Goal: Navigation & Orientation: Find specific page/section

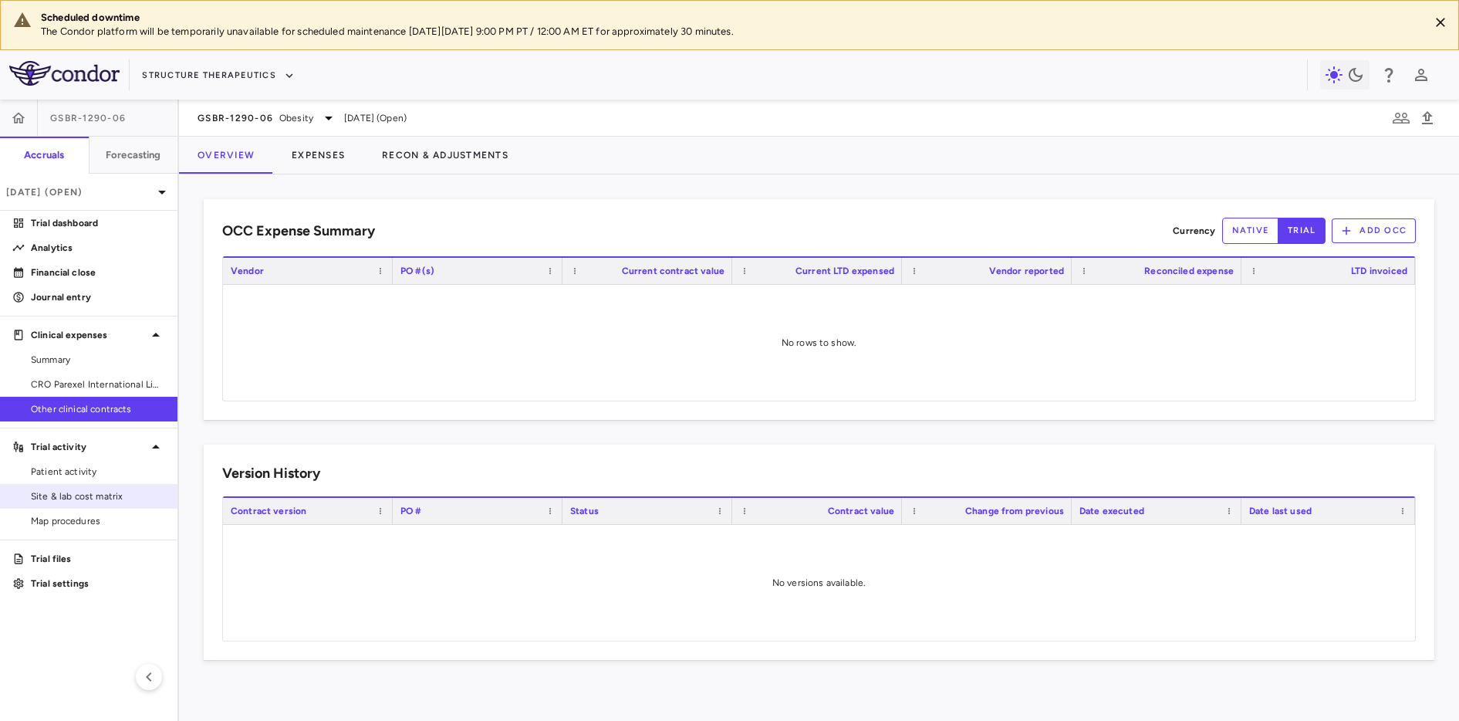
click at [76, 496] on span "Site & lab cost matrix" at bounding box center [98, 496] width 134 height 14
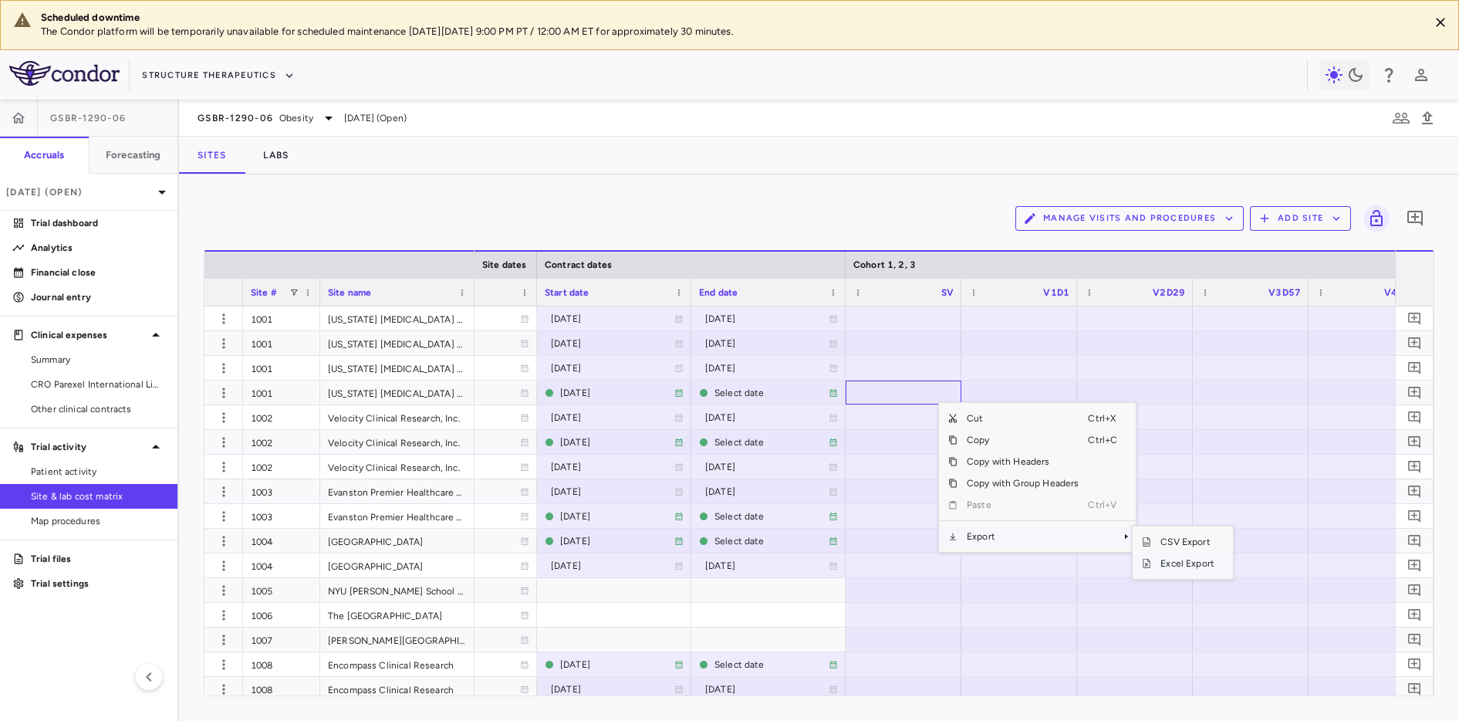
click at [1110, 518] on span "Excel Export" at bounding box center [1187, 563] width 73 height 22
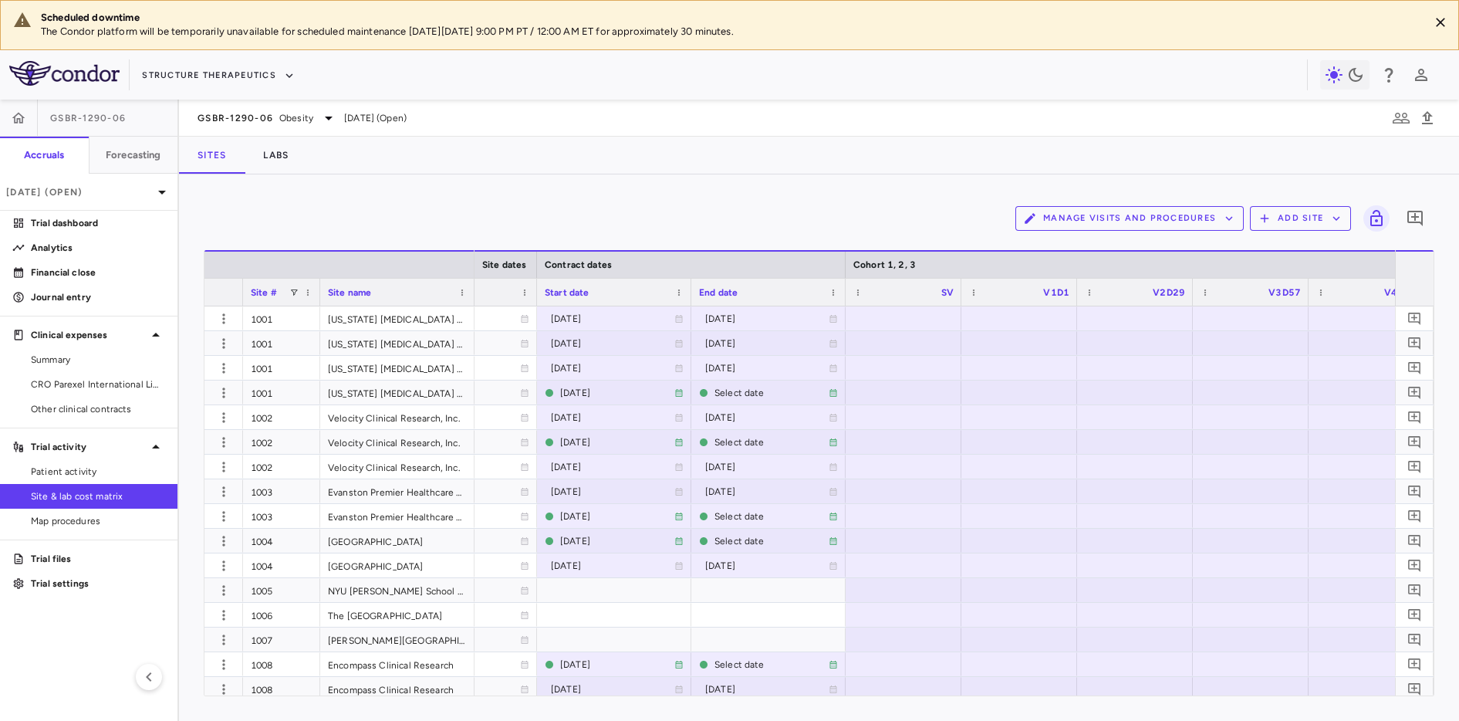
click at [884, 317] on div at bounding box center [903, 318] width 100 height 22
click at [558, 294] on span "Start date" at bounding box center [567, 292] width 45 height 11
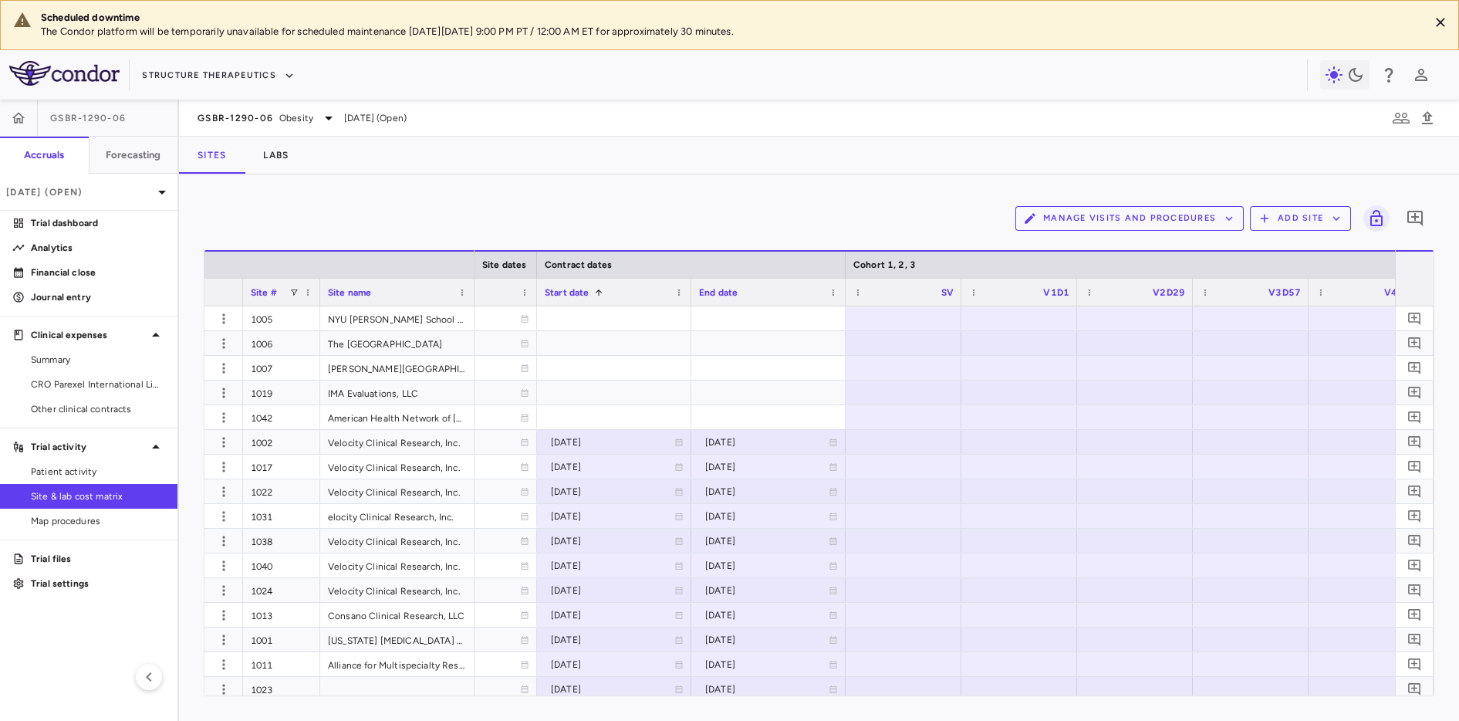
click at [255, 292] on span "Site #" at bounding box center [264, 292] width 26 height 11
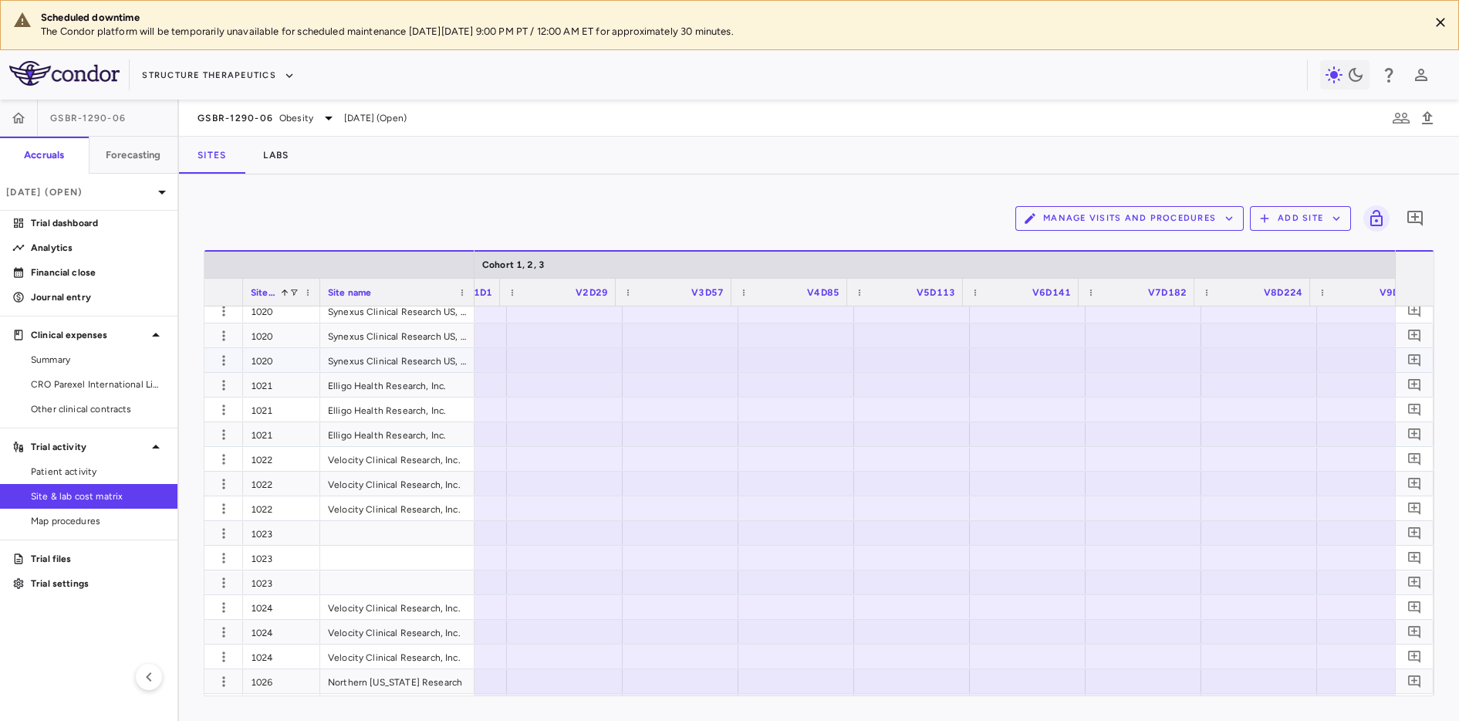
scroll to position [0, 1951]
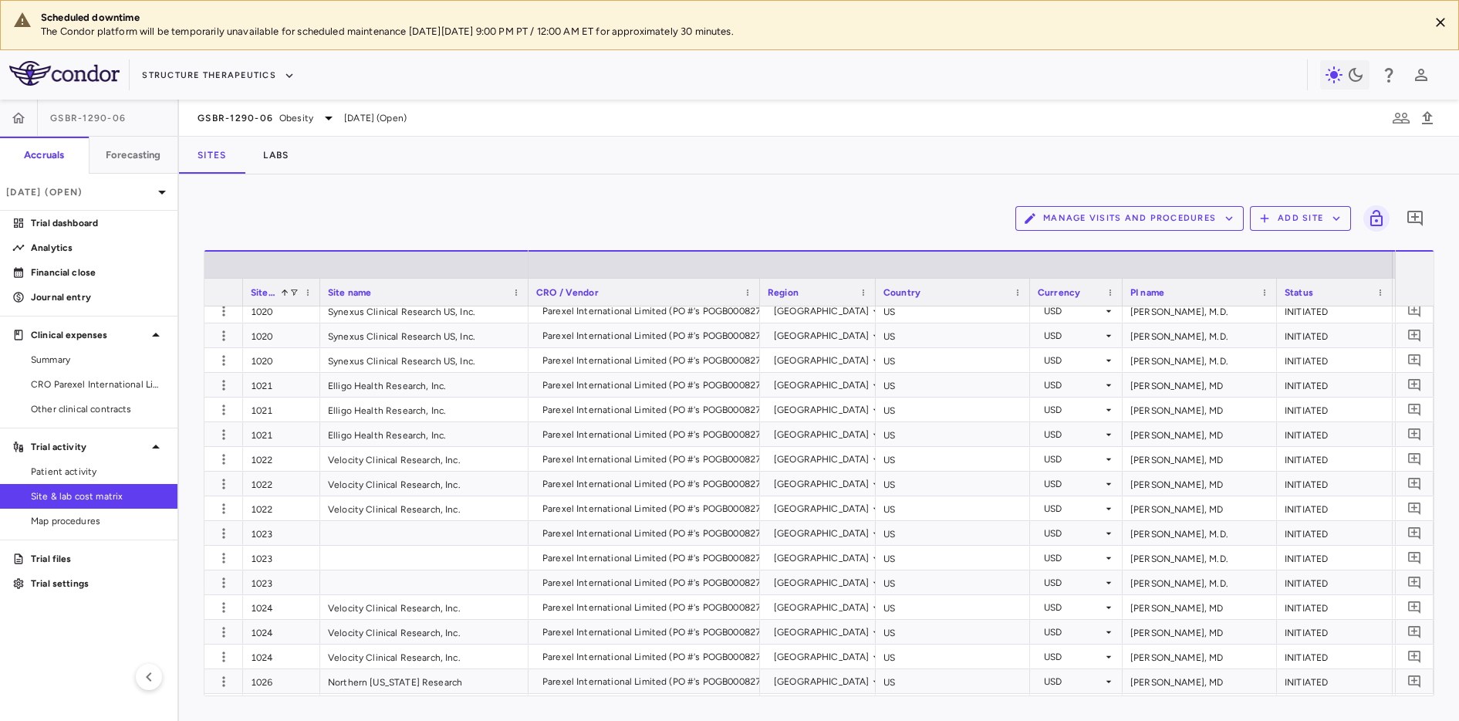
drag, startPoint x: 472, startPoint y: 285, endPoint x: 526, endPoint y: 285, distance: 54.0
click at [526, 285] on div at bounding box center [528, 292] width 6 height 27
click at [71, 215] on link "Trial dashboard" at bounding box center [88, 222] width 177 height 23
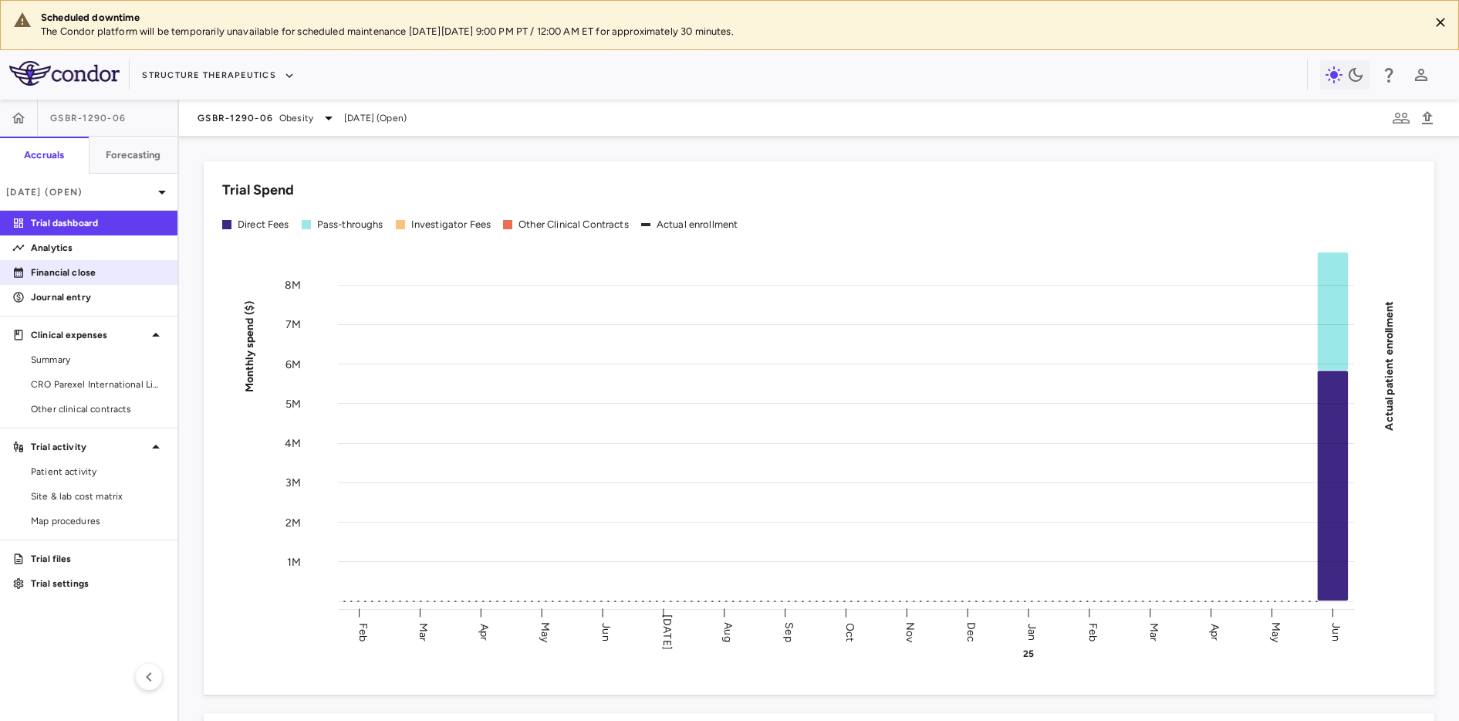
click at [66, 275] on p "Financial close" at bounding box center [98, 272] width 134 height 14
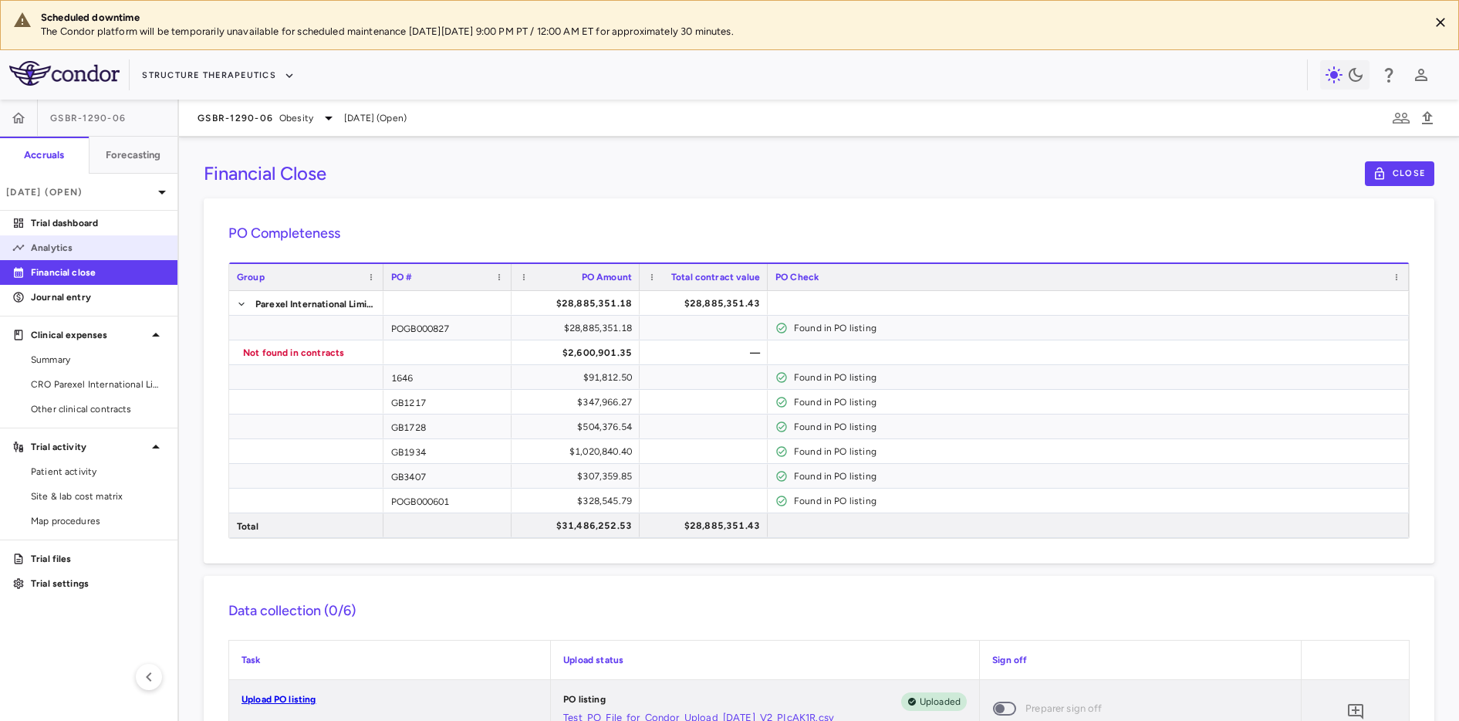
click at [63, 247] on p "Analytics" at bounding box center [98, 248] width 134 height 14
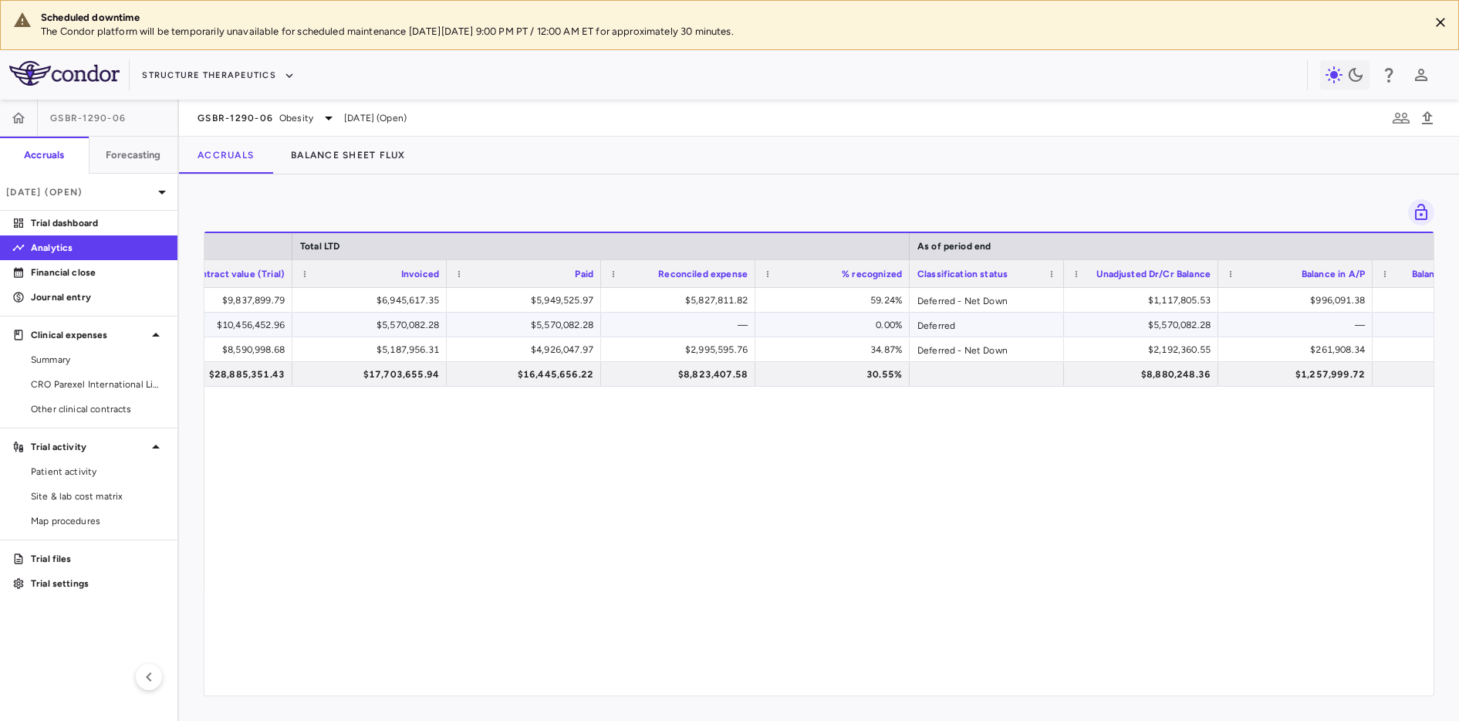
scroll to position [0, 1446]
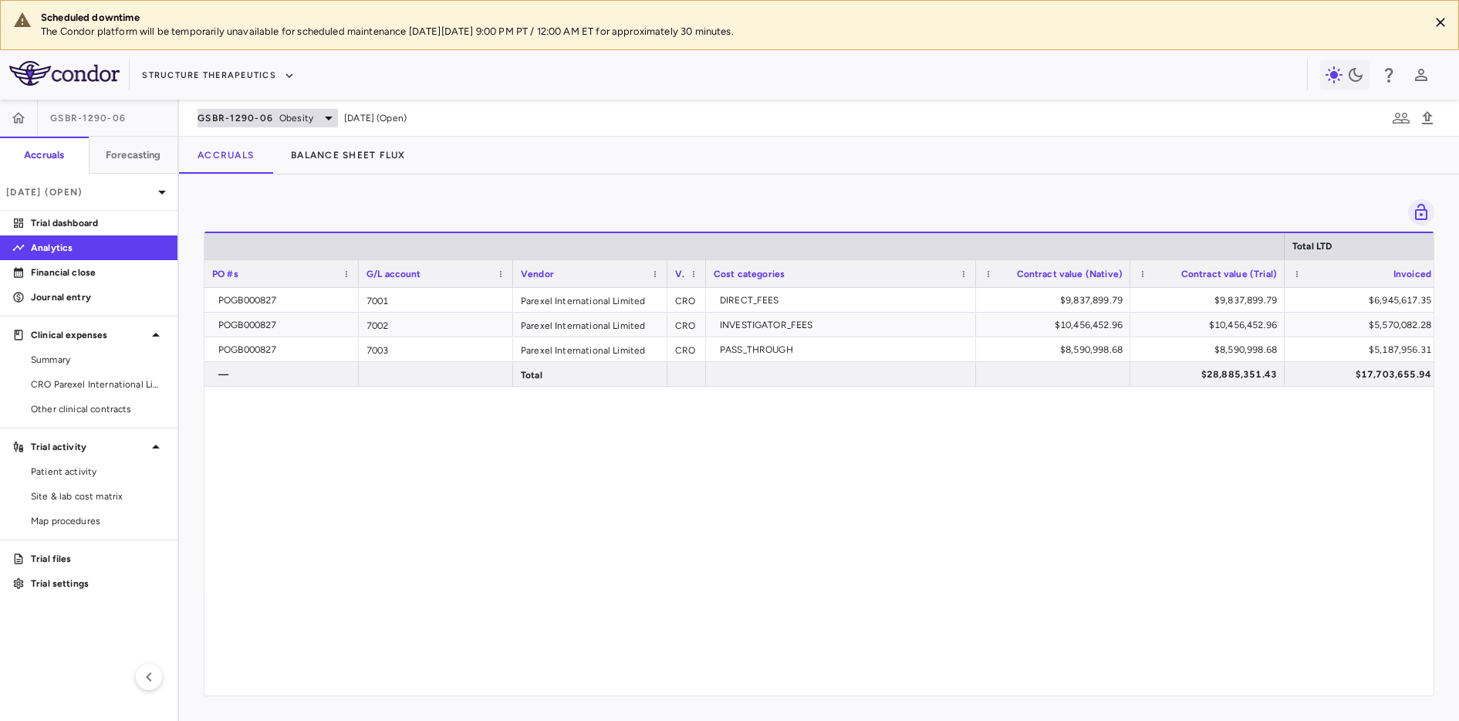
click at [265, 121] on span "GSBR-1290-06" at bounding box center [236, 118] width 76 height 12
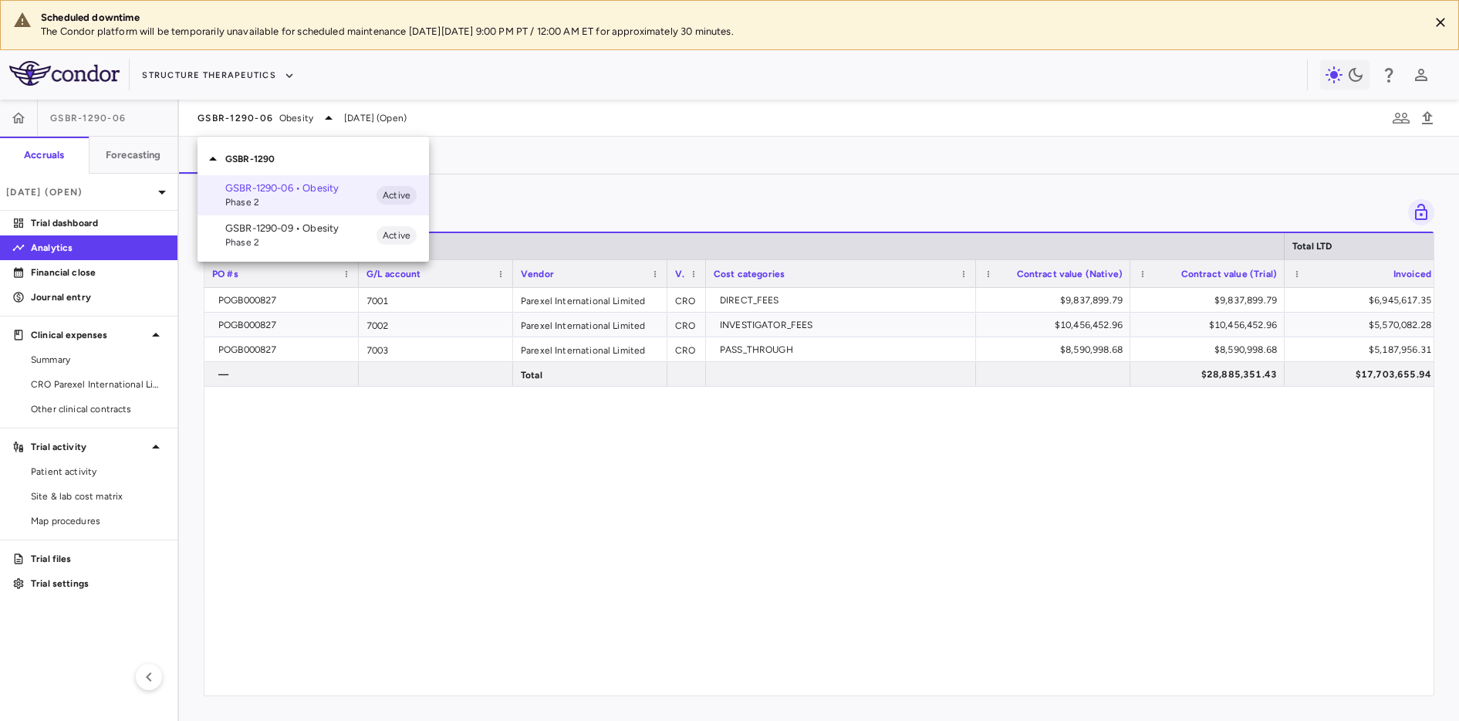
drag, startPoint x: 255, startPoint y: 118, endPoint x: 196, endPoint y: 109, distance: 60.1
click at [255, 115] on div at bounding box center [729, 360] width 1459 height 721
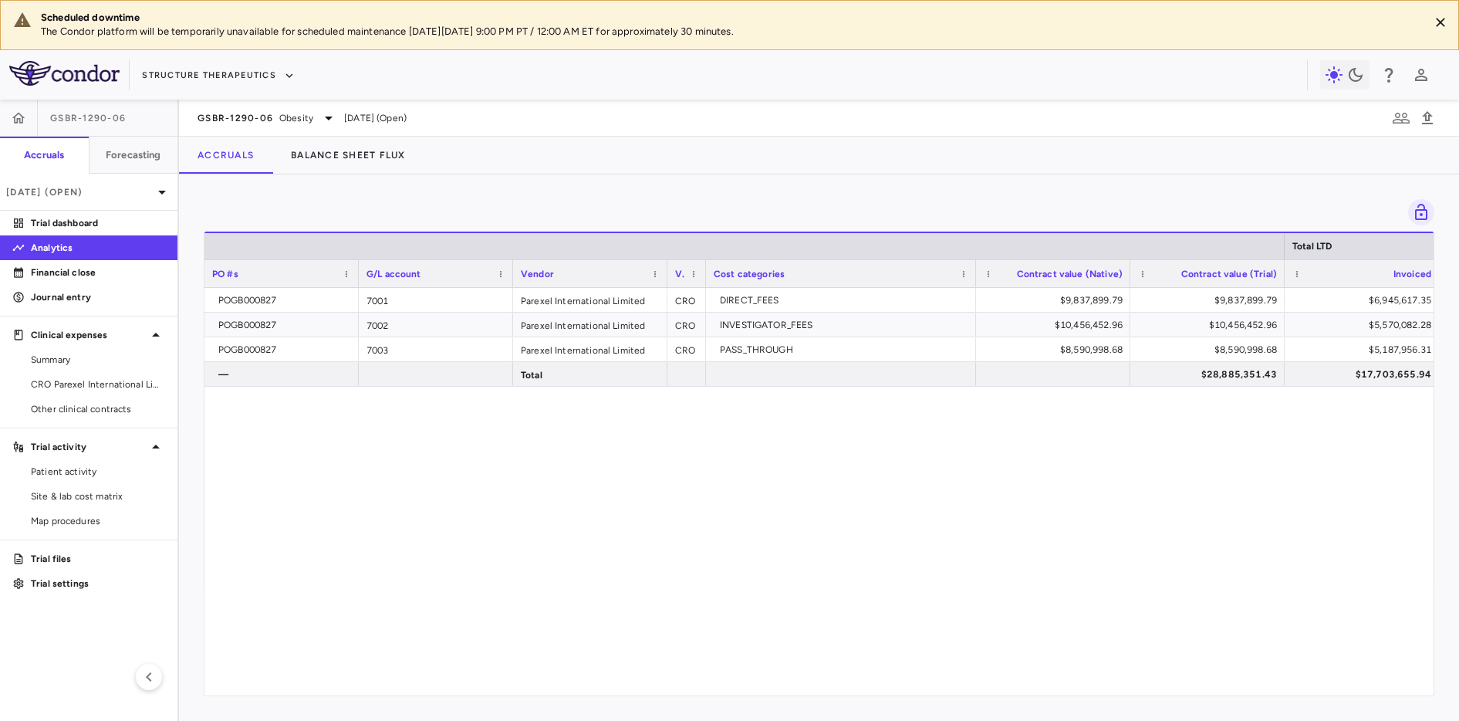
click at [86, 115] on span "GSBR-1290-06" at bounding box center [88, 118] width 76 height 12
click at [281, 77] on button "Structure Therapeutics" at bounding box center [218, 75] width 153 height 25
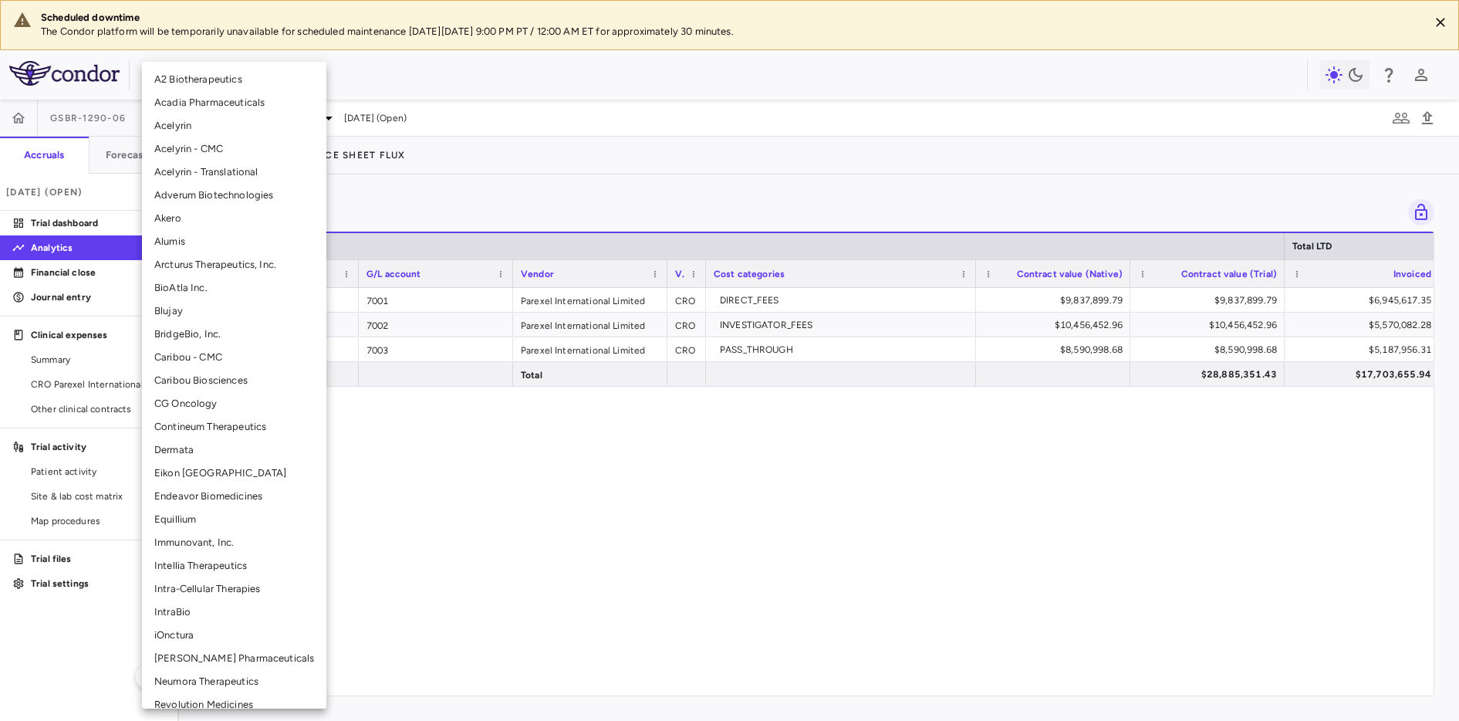
click at [245, 262] on li "Arcturus Therapeutics, Inc." at bounding box center [234, 264] width 184 height 23
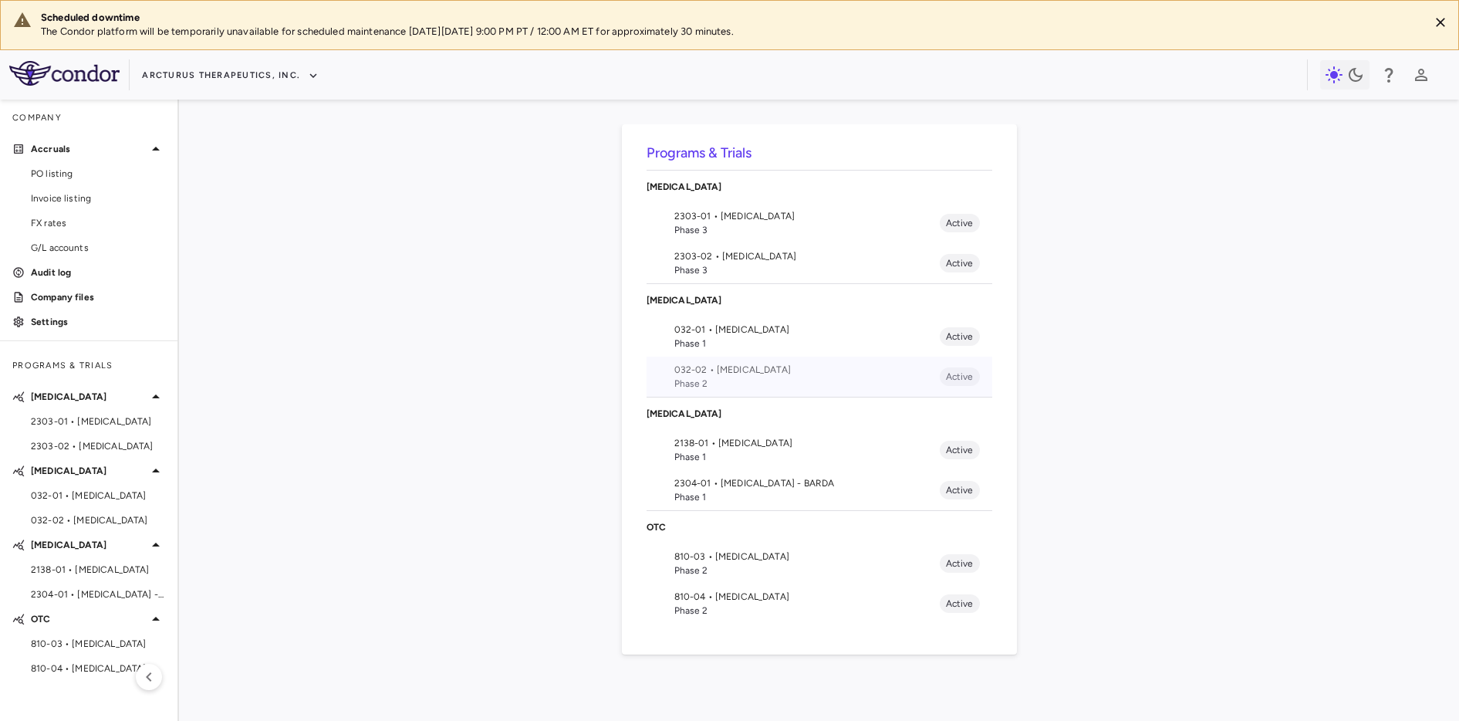
click at [715, 374] on span "032-02 • Cystic Fibrosis" at bounding box center [806, 370] width 265 height 14
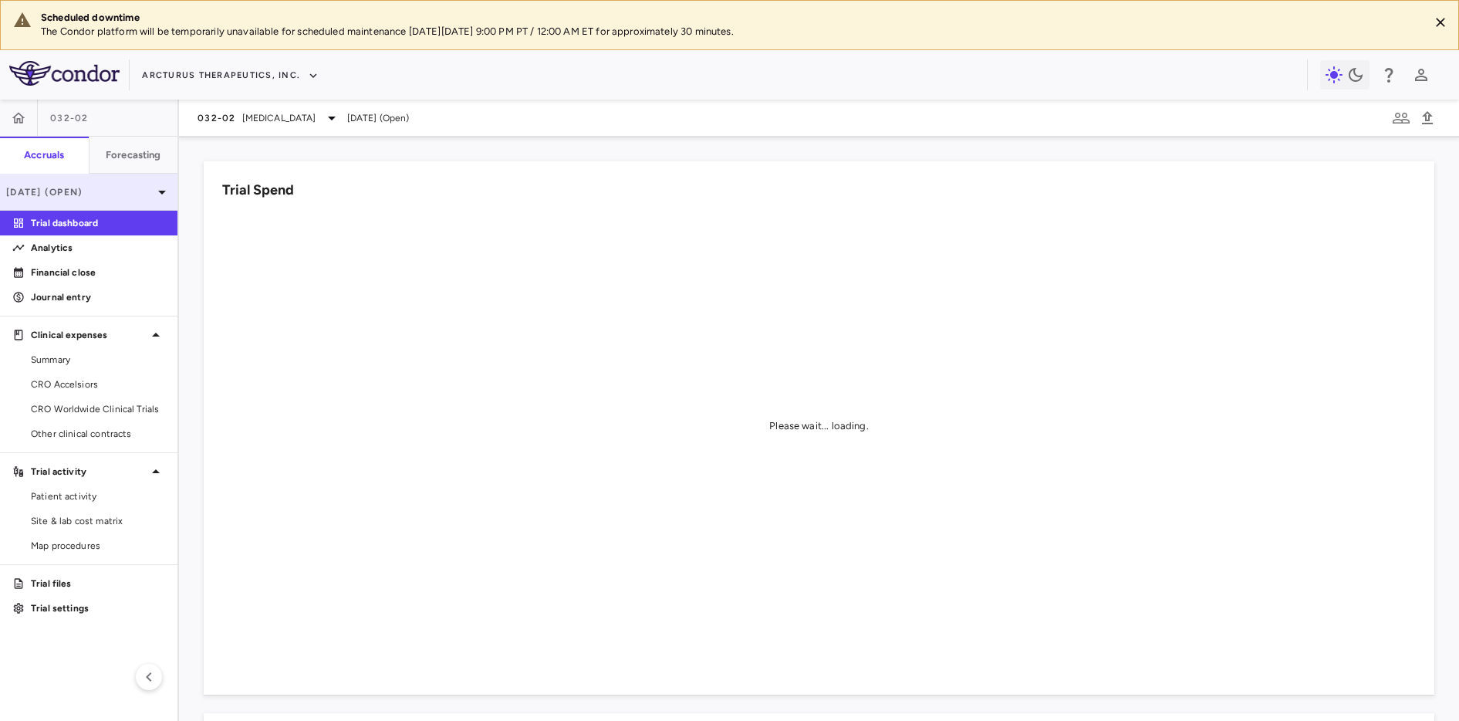
click at [160, 187] on icon at bounding box center [162, 192] width 19 height 19
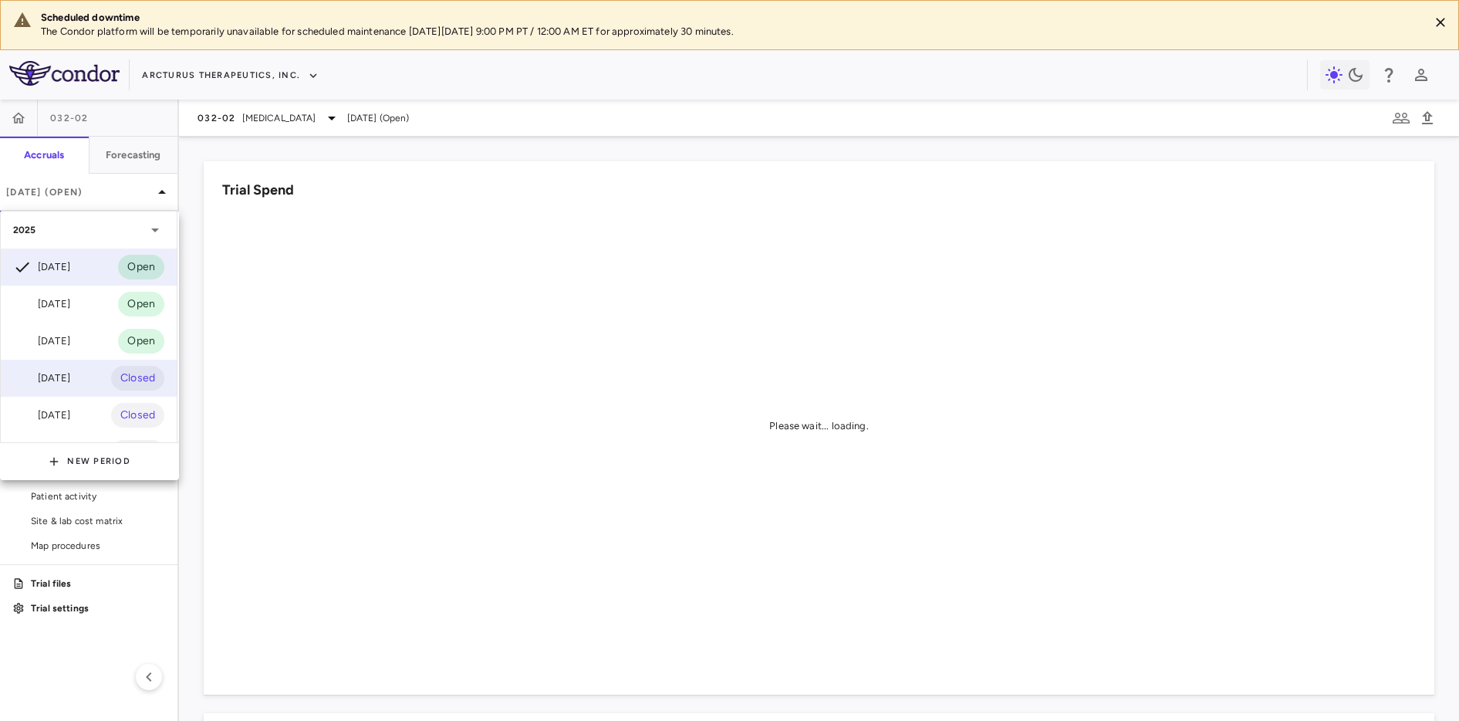
click at [68, 373] on div "Mar 2025" at bounding box center [41, 378] width 57 height 19
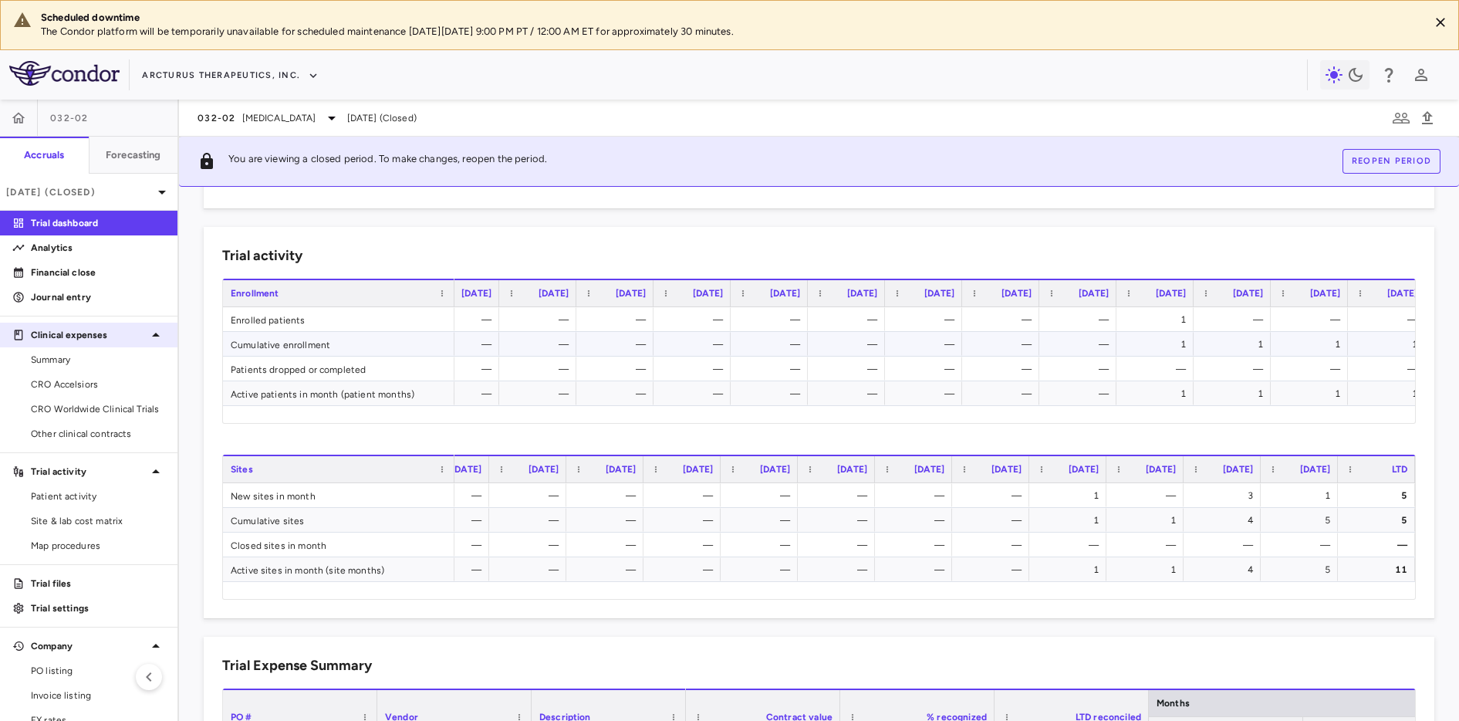
scroll to position [0, 109]
